Goal: Navigation & Orientation: Find specific page/section

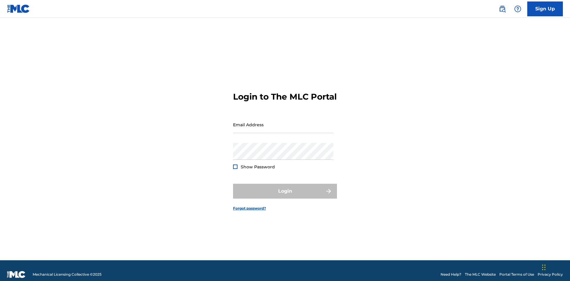
scroll to position [8, 0]
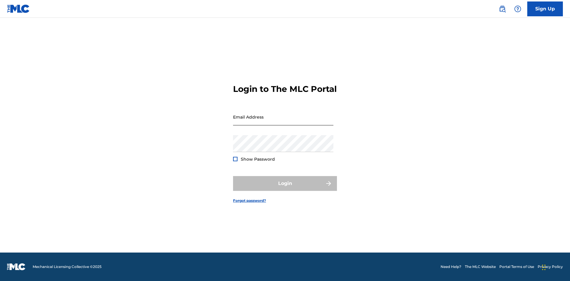
click at [283, 122] on input "Email Address" at bounding box center [283, 117] width 100 height 17
type input "Helena.Songwriter@gmail.com"
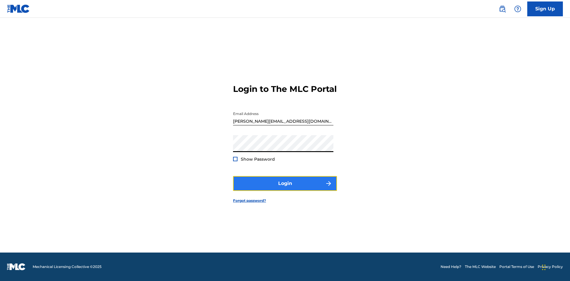
click at [285, 189] on button "Login" at bounding box center [285, 183] width 104 height 15
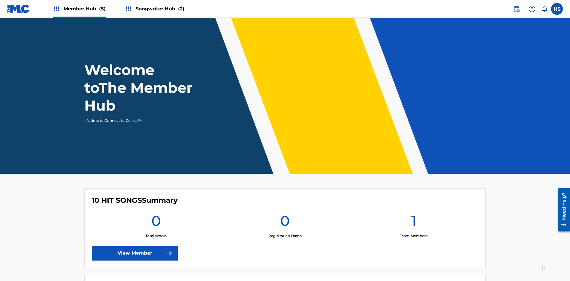
click at [79, 9] on span "Member Hub (5)" at bounding box center [85, 8] width 42 height 7
